Goal: Information Seeking & Learning: Learn about a topic

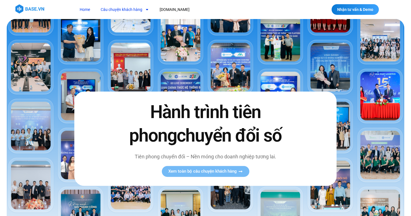
click at [116, 11] on link "Câu chuyện khách hàng" at bounding box center [125, 9] width 57 height 10
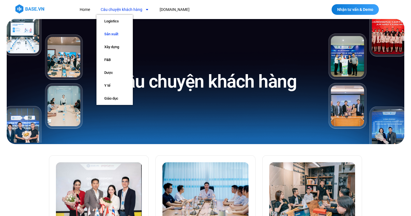
click at [111, 34] on link "Sản xuất" at bounding box center [115, 34] width 36 height 13
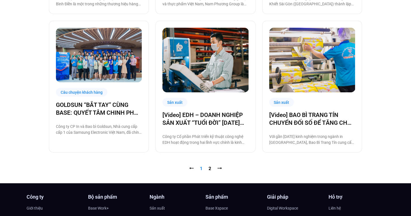
scroll to position [551, 0]
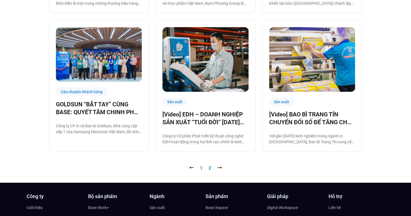
click at [210, 170] on link "Trang 2" at bounding box center [210, 167] width 3 height 5
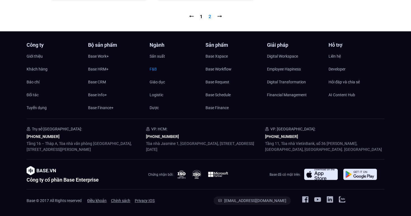
scroll to position [534, 0]
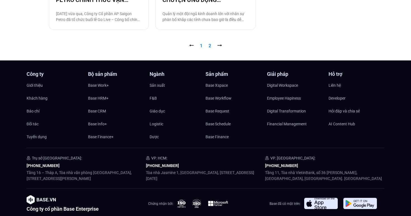
click at [201, 45] on link "Trang 1" at bounding box center [201, 45] width 3 height 5
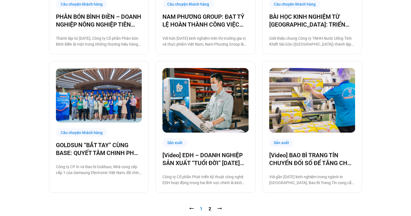
scroll to position [515, 0]
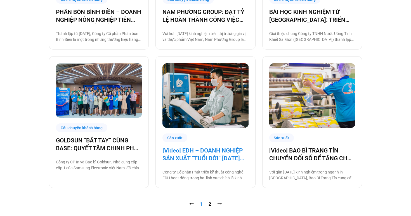
click at [198, 152] on link "[Video] EDH – DOANH NGHIỆP SẢN XUẤT “TUỔI ĐỜI” [DATE] VÀ CÂU CHUYỆN CHUYỂN ĐỔI …" at bounding box center [206, 155] width 86 height 16
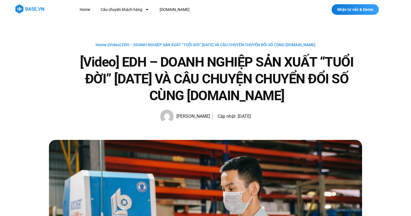
click at [191, 83] on h1 "[Video] EDH – DOANH NGHIỆP SẢN XUẤT “TUỔI ĐỜI” [DATE] VÀ CÂU CHUYỆN CHUYỂN ĐỔI …" at bounding box center [216, 79] width 291 height 50
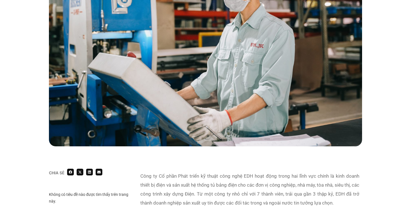
scroll to position [213, 0]
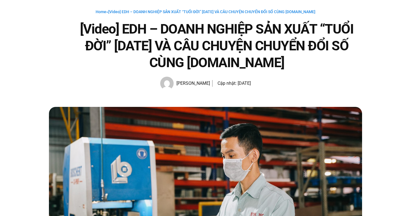
scroll to position [32, 0]
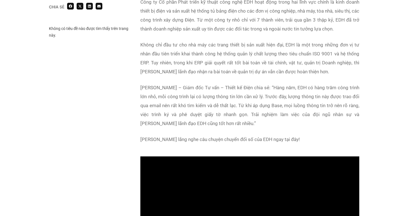
scroll to position [379, 0]
